Goal: Task Accomplishment & Management: Manage account settings

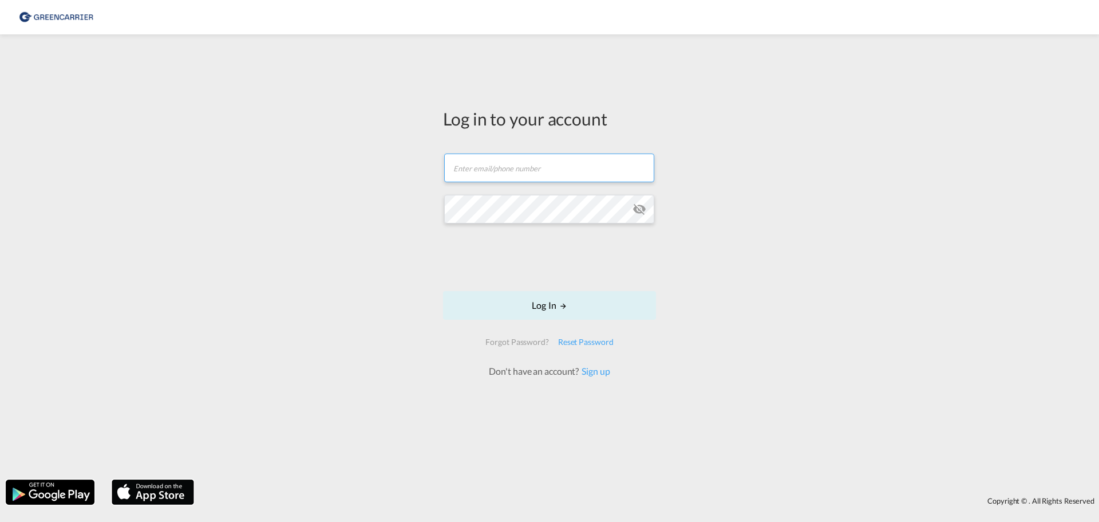
click at [566, 171] on input "text" at bounding box center [549, 167] width 210 height 29
type input "[PERSON_NAME][EMAIL_ADDRESS][DOMAIN_NAME]"
click at [637, 210] on md-icon "icon-eye-off" at bounding box center [640, 209] width 14 height 14
click at [554, 302] on button "Log In" at bounding box center [549, 305] width 213 height 29
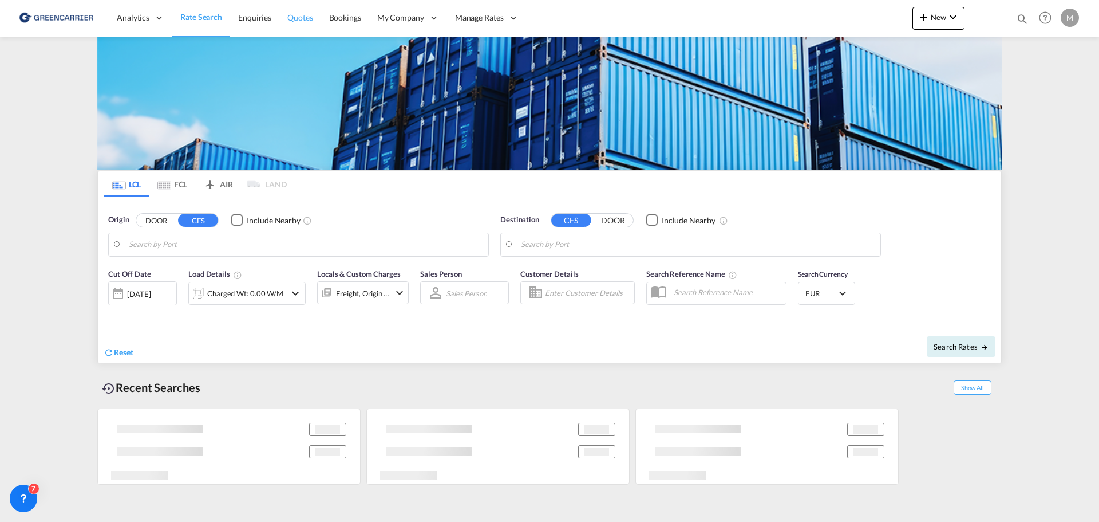
type input "[GEOGRAPHIC_DATA] ([GEOGRAPHIC_DATA]), [GEOGRAPHIC_DATA]"
type input "[GEOGRAPHIC_DATA], SGSIN"
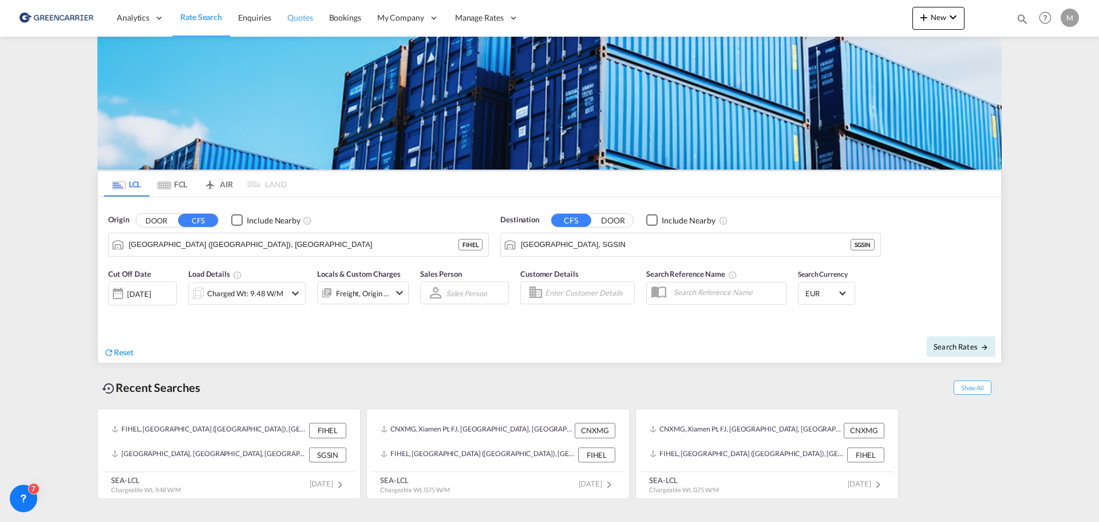
click at [306, 16] on span "Quotes" at bounding box center [299, 18] width 25 height 10
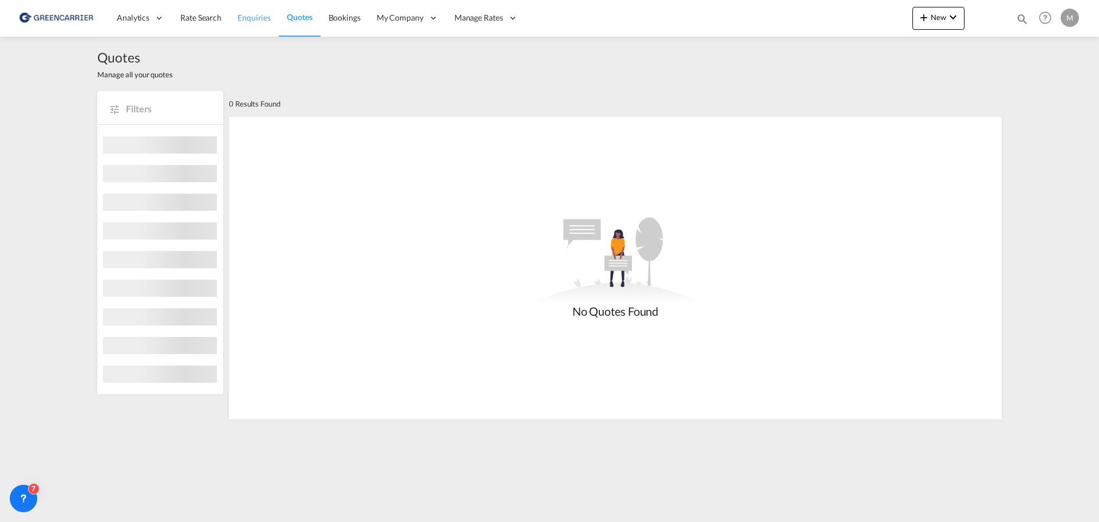
click at [244, 12] on span "Enquiries" at bounding box center [254, 17] width 33 height 11
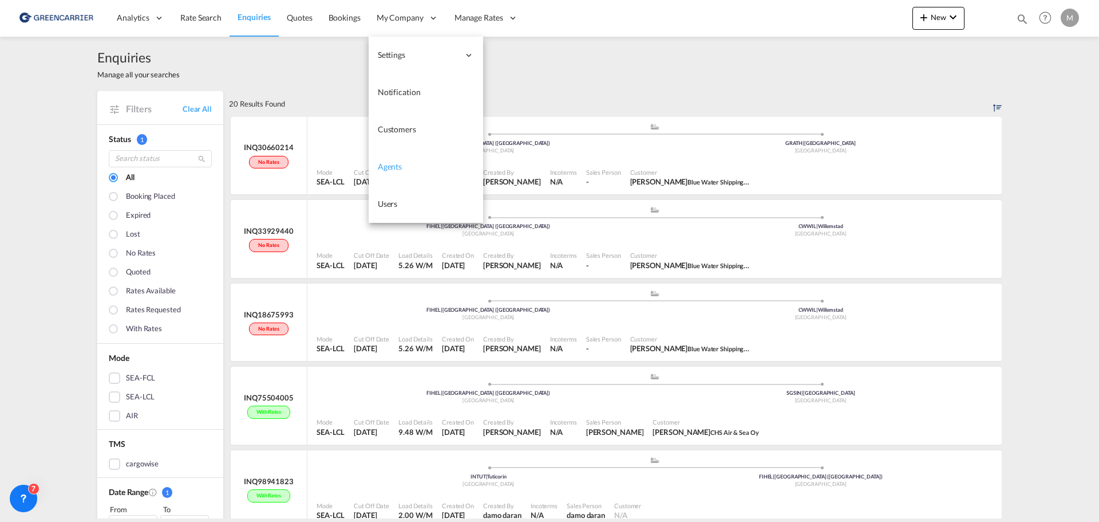
click at [404, 167] on link "Agents" at bounding box center [426, 166] width 114 height 37
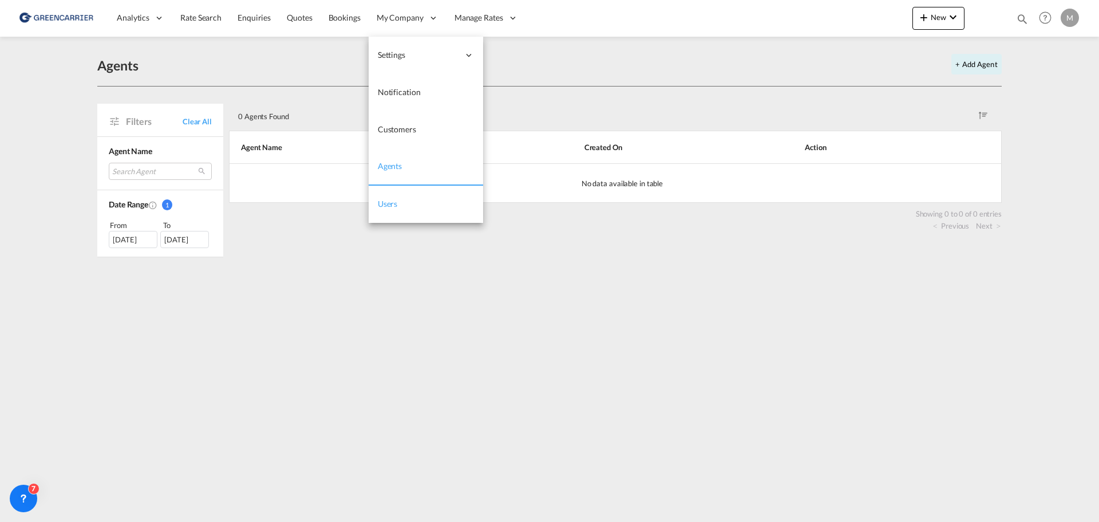
click at [395, 204] on span "Users" at bounding box center [388, 204] width 20 height 10
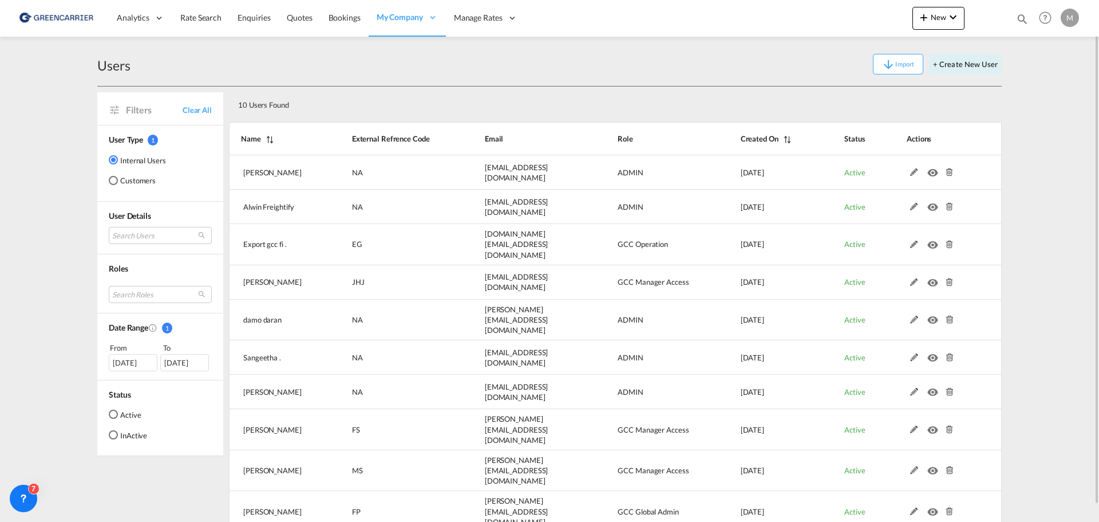
click at [133, 187] on md-radio-group "Internal Users Customers" at bounding box center [137, 174] width 57 height 41
click at [137, 180] on md-radio-button "Customers" at bounding box center [137, 180] width 57 height 11
